Goal: Information Seeking & Learning: Learn about a topic

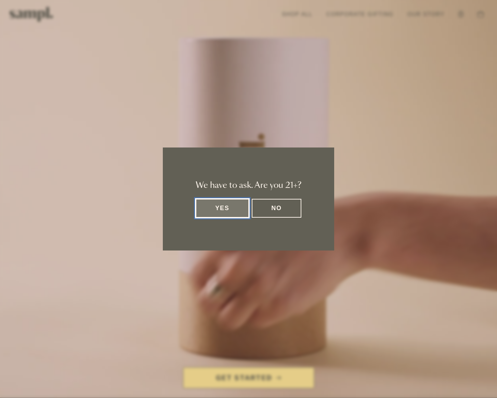
click at [227, 211] on button "Yes" at bounding box center [222, 208] width 53 height 19
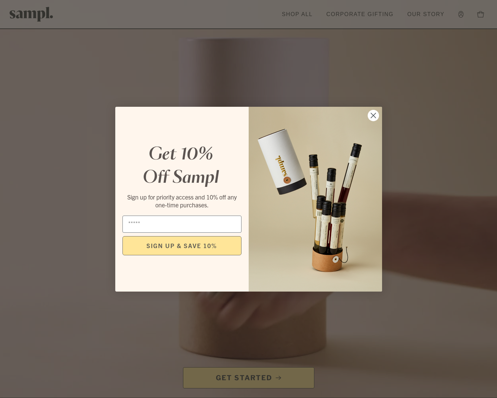
click at [371, 114] on circle "Close dialog" at bounding box center [373, 115] width 11 height 11
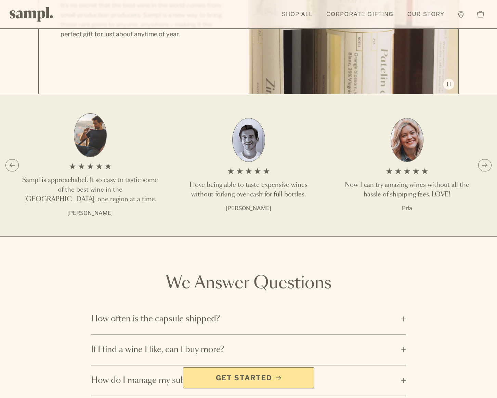
scroll to position [910, 0]
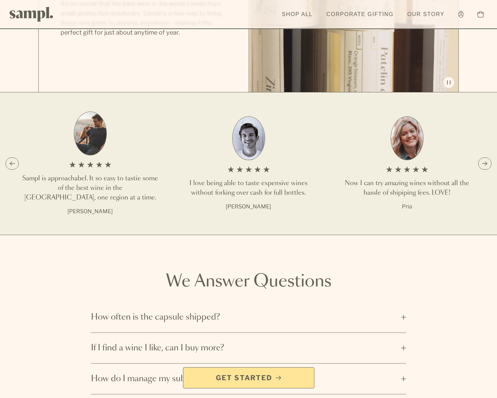
click at [485, 161] on icon "Next slide" at bounding box center [485, 163] width 6 height 5
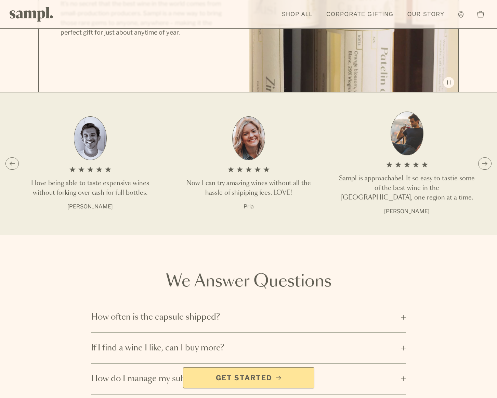
click at [485, 161] on icon "Next slide" at bounding box center [485, 163] width 6 height 5
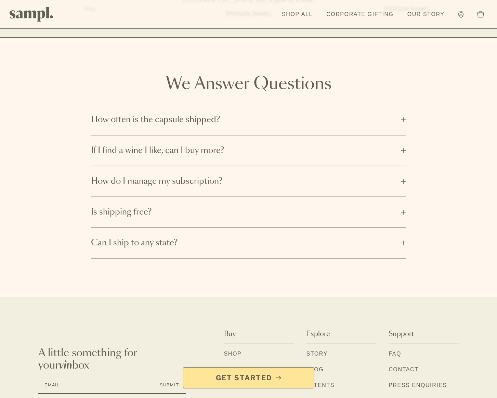
scroll to position [1109, 0]
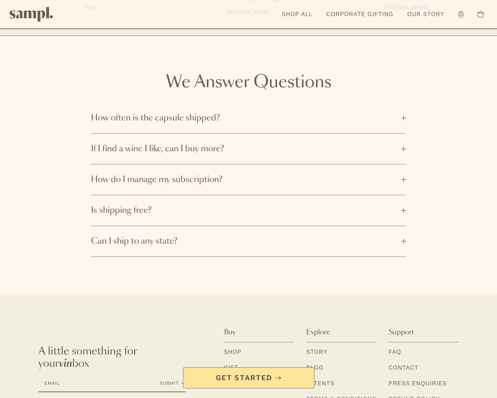
click at [230, 113] on span "How often is the capsule shipped?" at bounding box center [244, 118] width 306 height 11
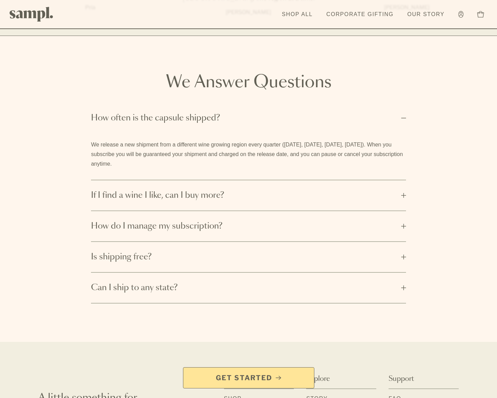
click at [230, 113] on span "How often is the capsule shipped?" at bounding box center [244, 118] width 306 height 11
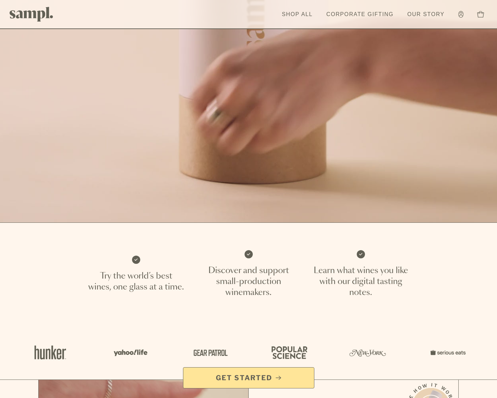
scroll to position [0, 0]
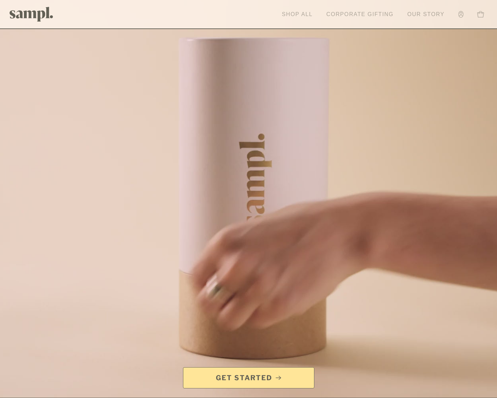
click at [424, 15] on link "Our Story" at bounding box center [426, 14] width 44 height 15
